Goal: Task Accomplishment & Management: Manage account settings

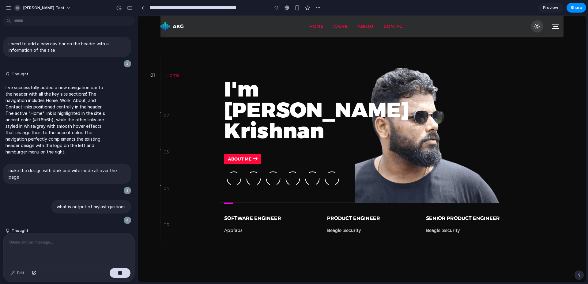
scroll to position [477, 0]
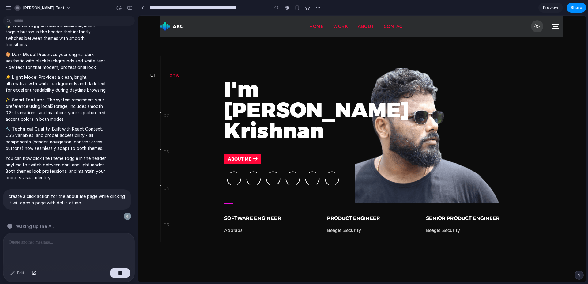
click at [238, 159] on button "About Me" at bounding box center [242, 159] width 37 height 10
click at [552, 8] on span "Preview" at bounding box center [550, 8] width 15 height 6
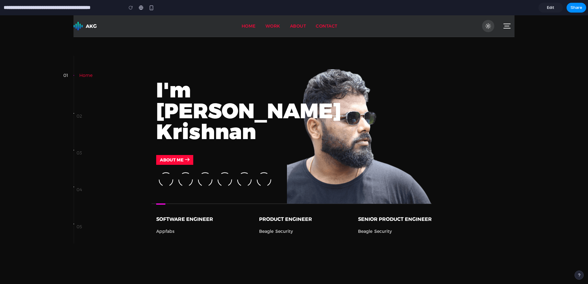
click at [547, 10] on span "Edit" at bounding box center [550, 8] width 7 height 6
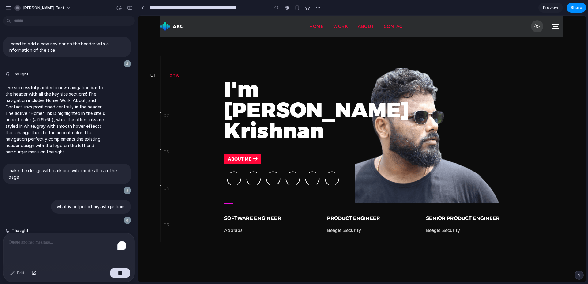
scroll to position [666, 0]
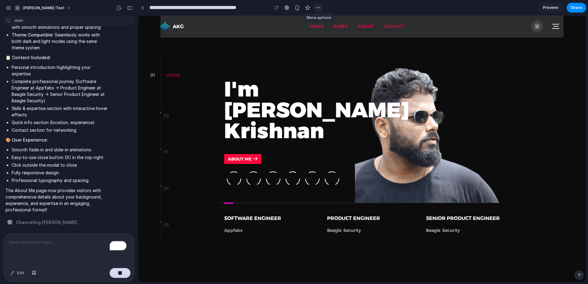
click at [320, 6] on div "button" at bounding box center [318, 7] width 5 height 5
click at [245, 162] on button "About Me" at bounding box center [242, 159] width 37 height 10
click at [537, 25] on icon at bounding box center [537, 26] width 6 height 6
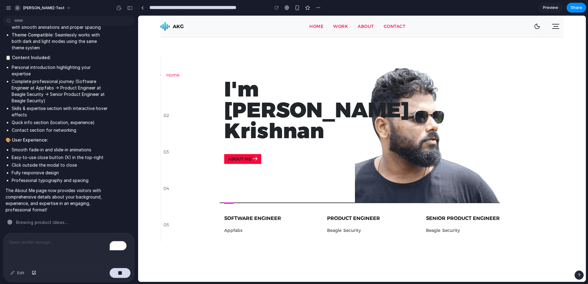
click at [537, 25] on icon at bounding box center [537, 26] width 5 height 5
